Goal: Information Seeking & Learning: Learn about a topic

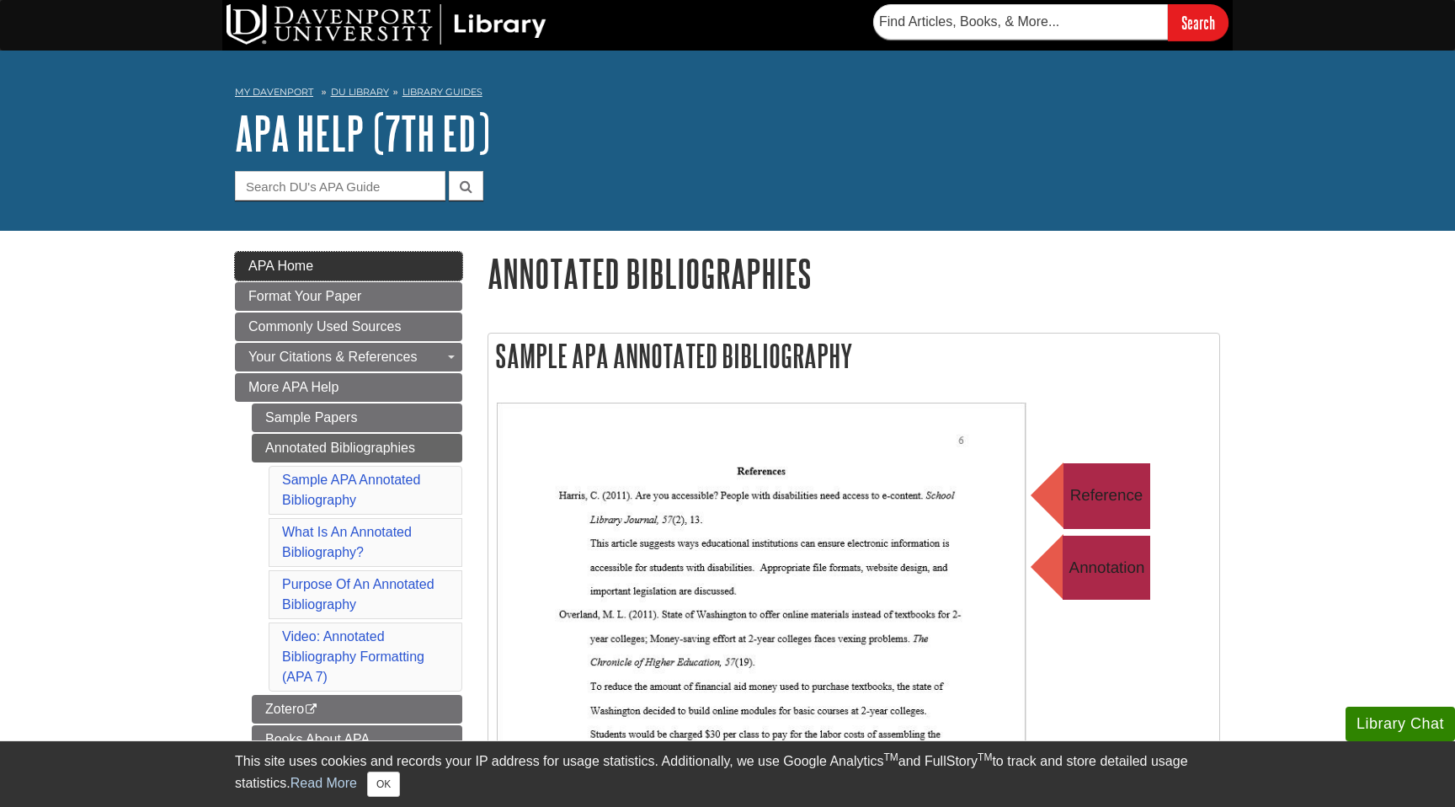
click at [293, 265] on span "APA Home" at bounding box center [280, 265] width 65 height 14
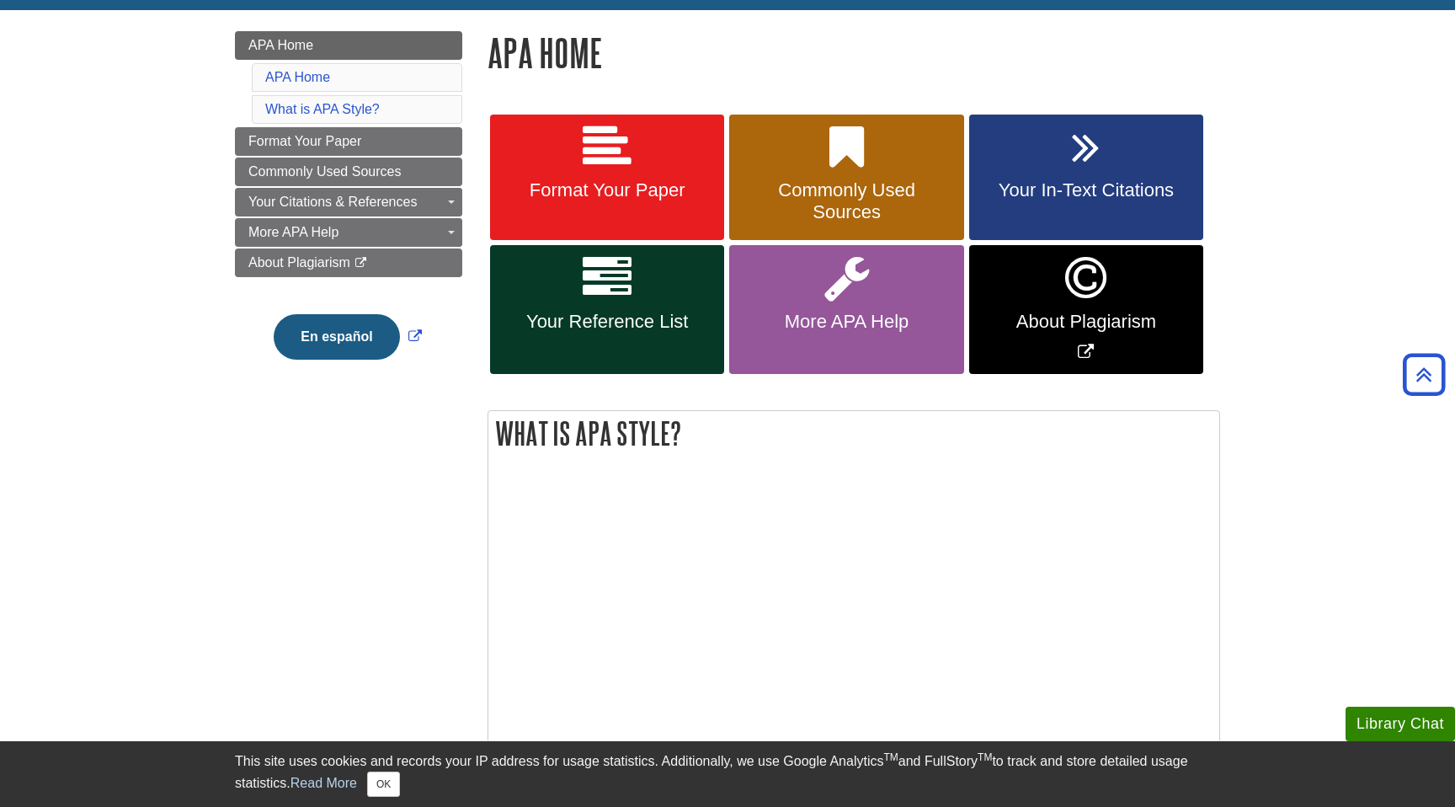
scroll to position [178, 0]
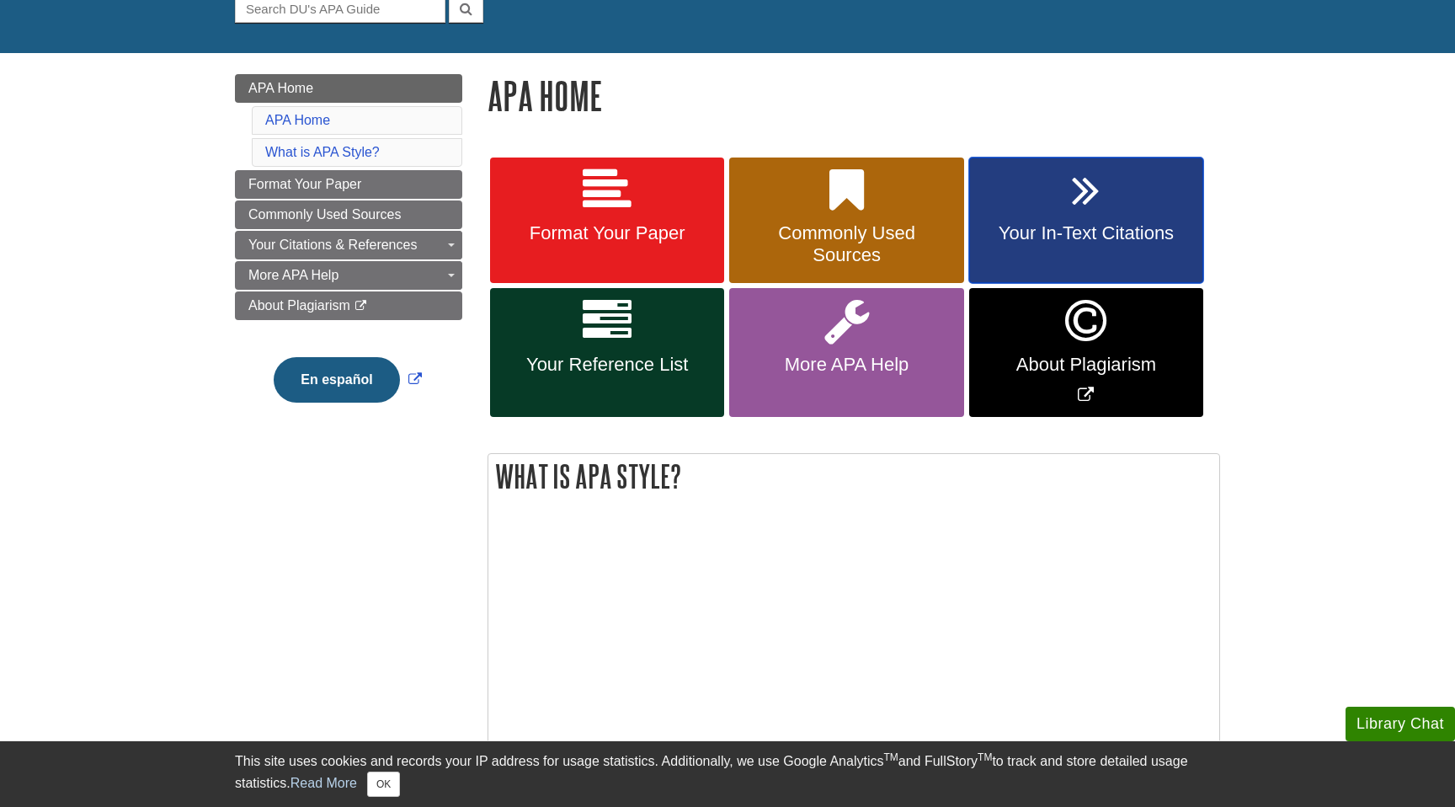
click at [1025, 244] on link "Your In-Text Citations" at bounding box center [1086, 220] width 234 height 126
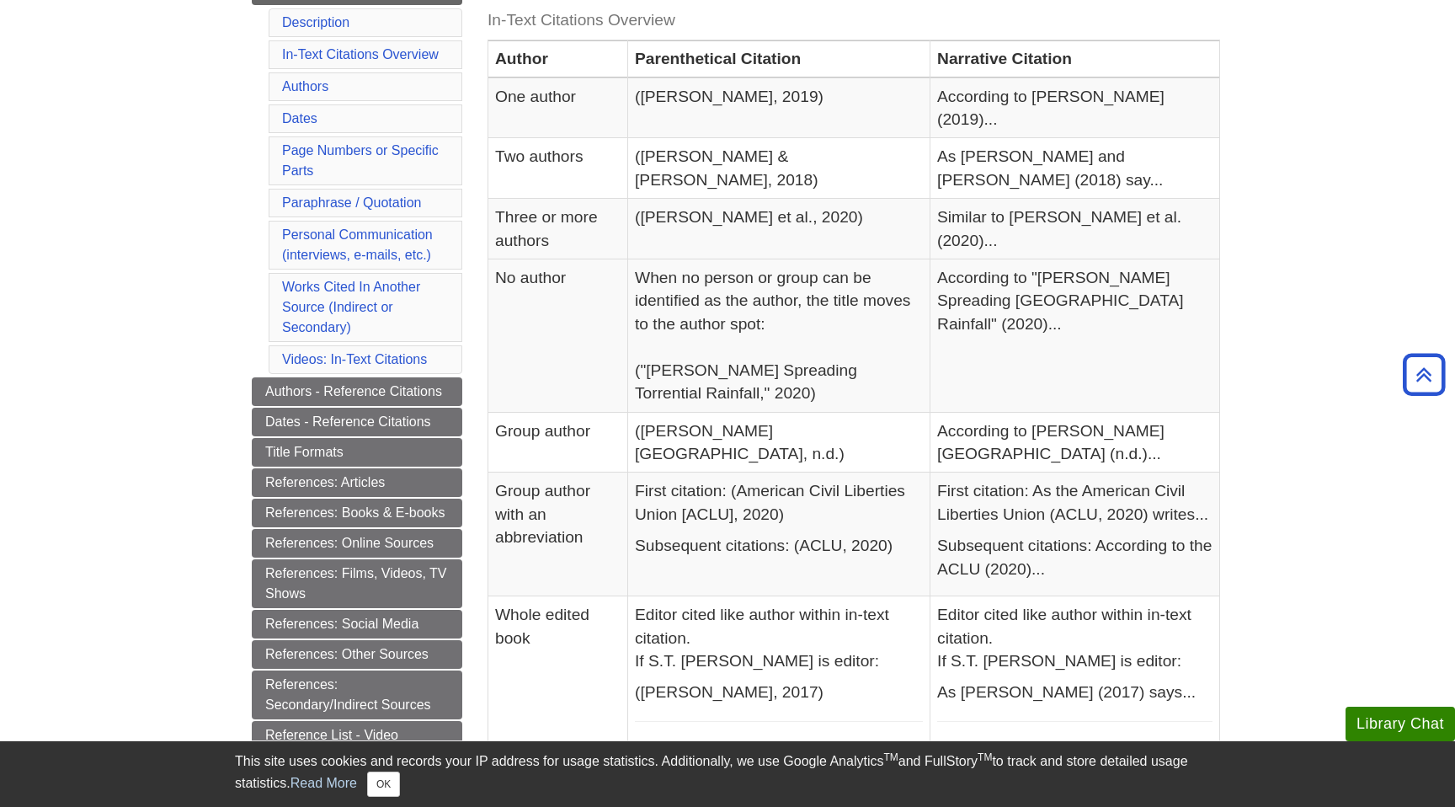
scroll to position [402, 0]
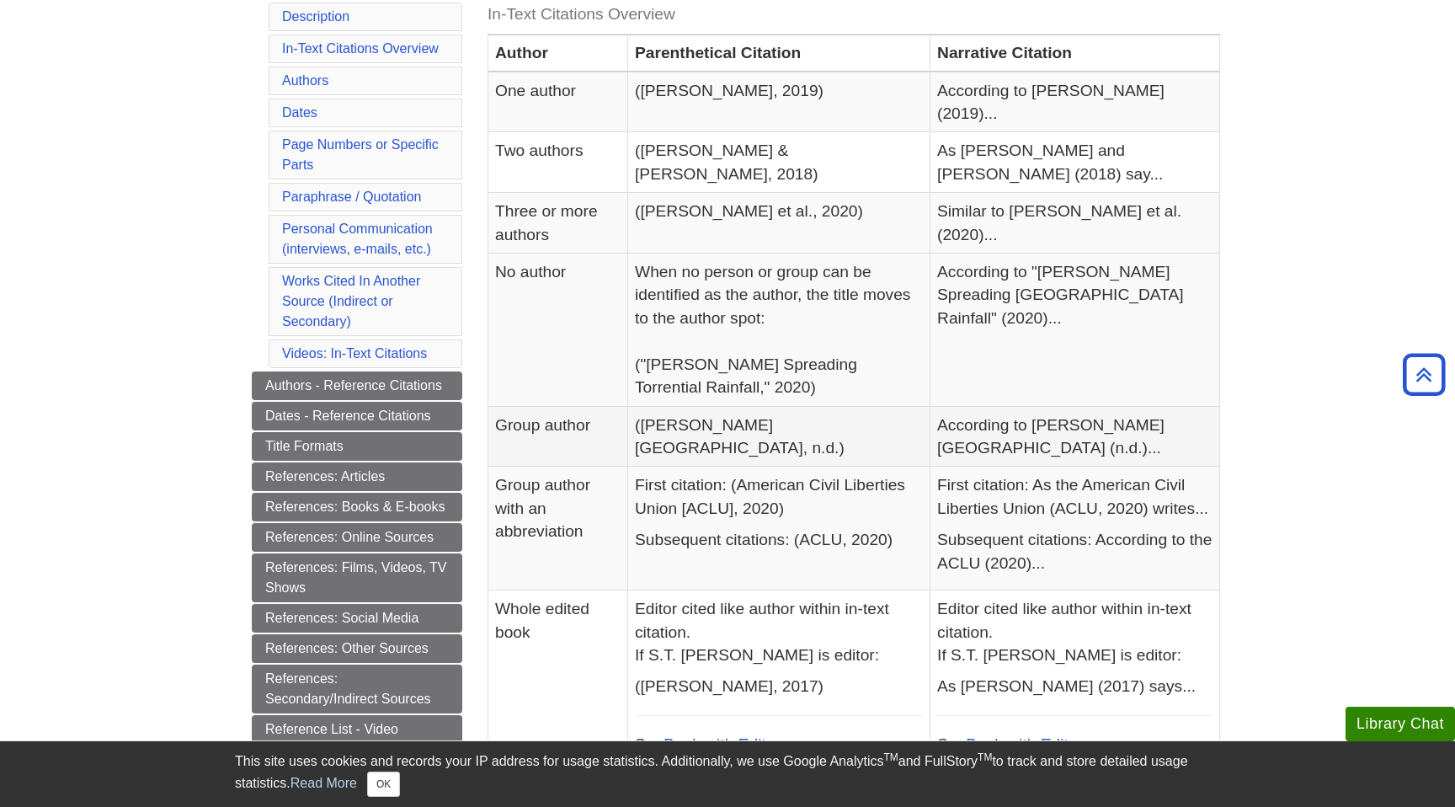
click at [615, 406] on td "Group author" at bounding box center [558, 436] width 140 height 61
